Goal: Entertainment & Leisure: Consume media (video, audio)

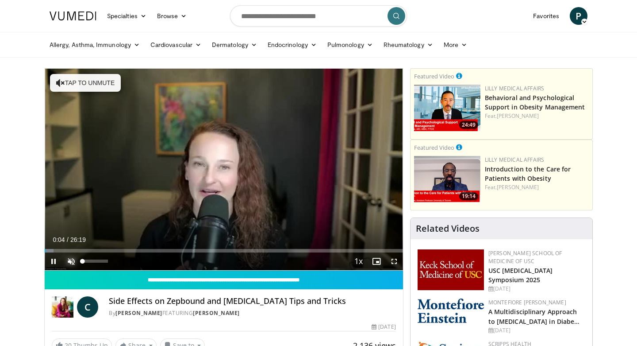
click at [70, 261] on span "Video Player" at bounding box center [71, 261] width 18 height 18
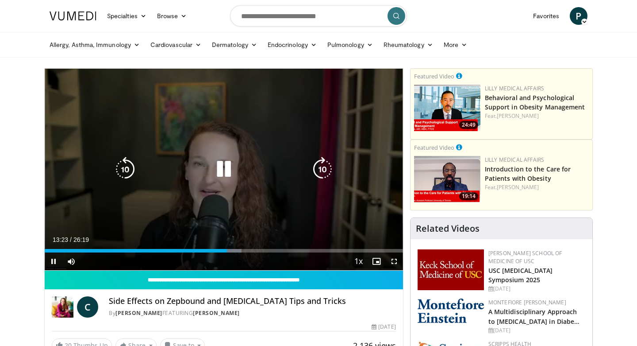
click at [178, 205] on div "10 seconds Tap to unmute" at bounding box center [224, 169] width 359 height 201
